Goal: Transaction & Acquisition: Purchase product/service

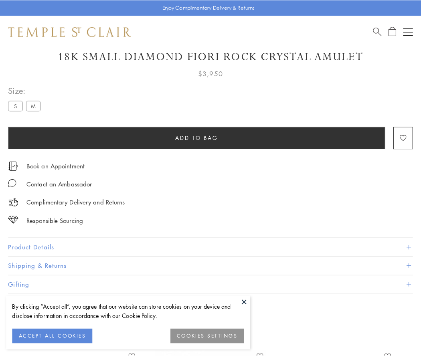
scroll to position [27, 0]
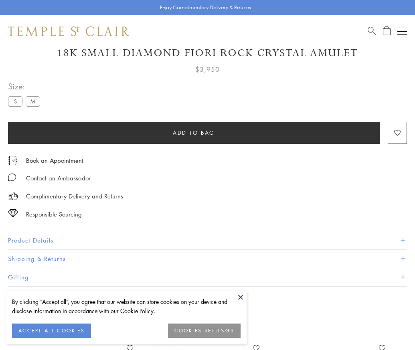
click at [194, 132] on span "Add to bag" at bounding box center [194, 132] width 42 height 9
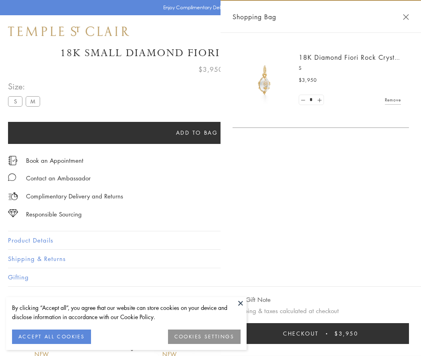
click at [319, 333] on span "Checkout" at bounding box center [301, 333] width 36 height 9
